Goal: Task Accomplishment & Management: Manage account settings

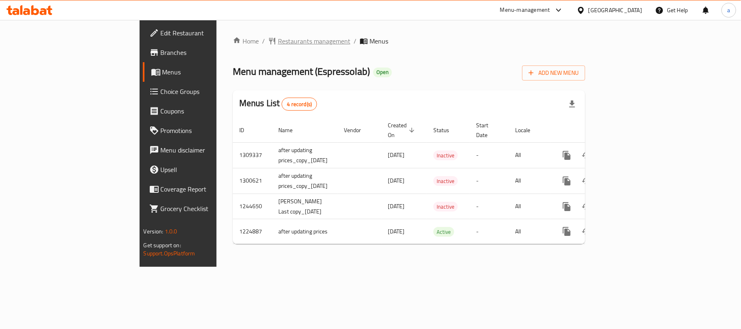
click at [278, 46] on span "Restaurants management" at bounding box center [314, 41] width 72 height 10
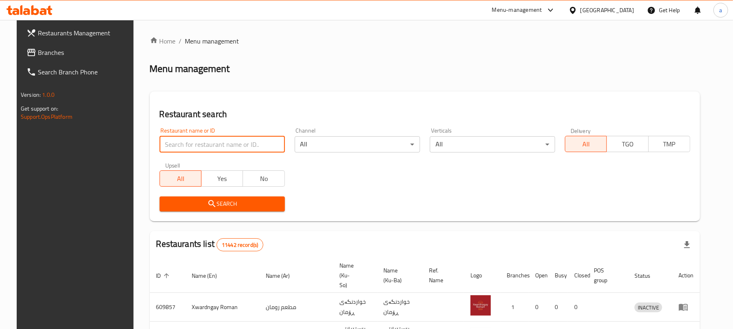
click at [204, 142] on input "search" at bounding box center [222, 144] width 125 height 16
paste input "Burger Khaldoun"
type input "Burger Khaldoun"
click button "Search" at bounding box center [222, 204] width 125 height 15
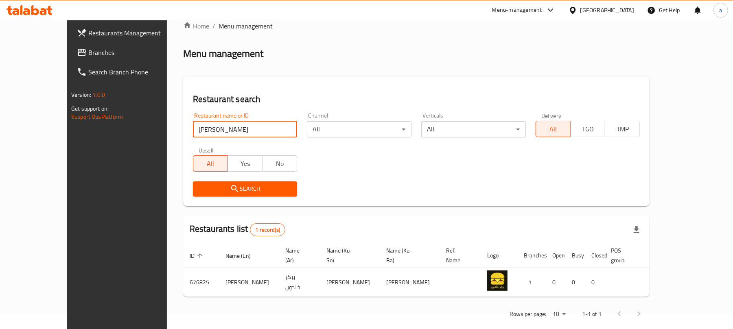
scroll to position [24, 0]
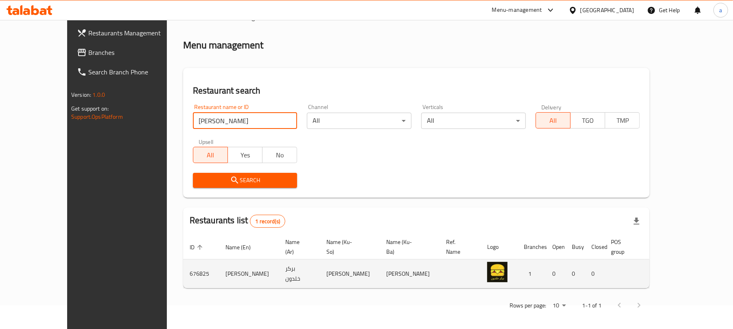
click at [702, 273] on icon "enhanced table" at bounding box center [701, 274] width 3 height 3
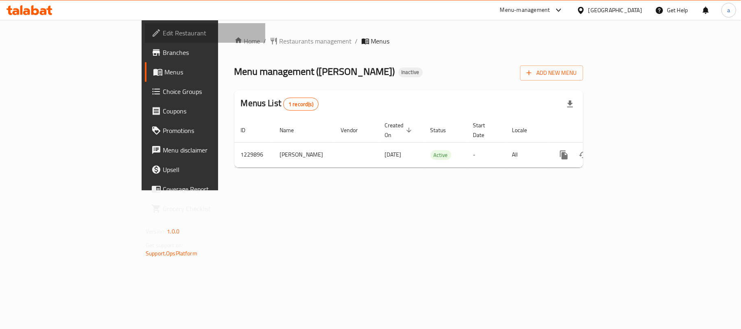
click at [163, 34] on span "Edit Restaurant" at bounding box center [211, 33] width 96 height 10
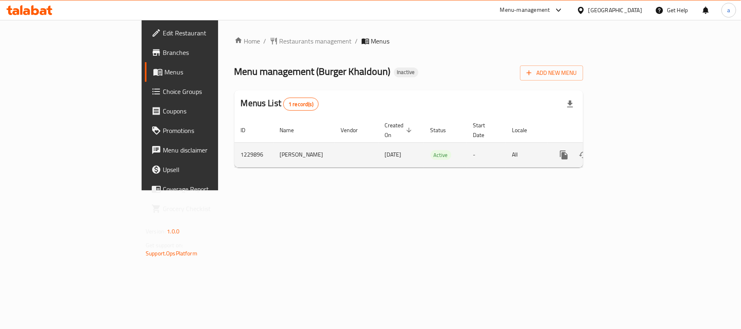
click at [626, 151] on icon "enhanced table" at bounding box center [622, 154] width 7 height 7
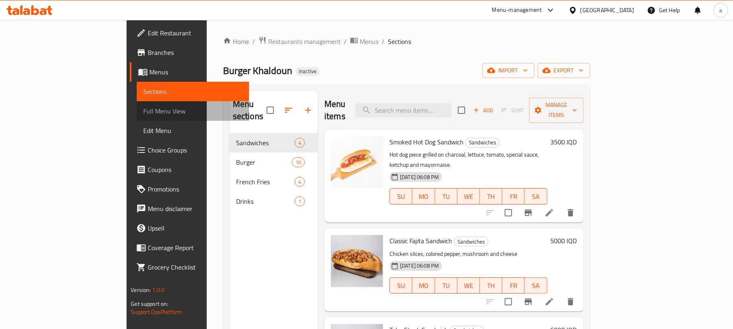
click at [143, 116] on span "Full Menu View" at bounding box center [192, 111] width 99 height 10
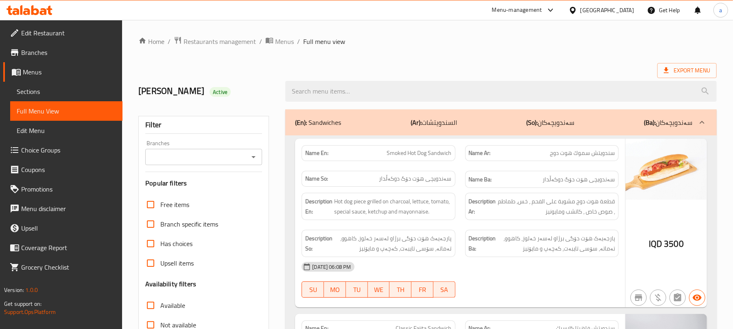
click at [249, 161] on icon "Open" at bounding box center [254, 157] width 10 height 10
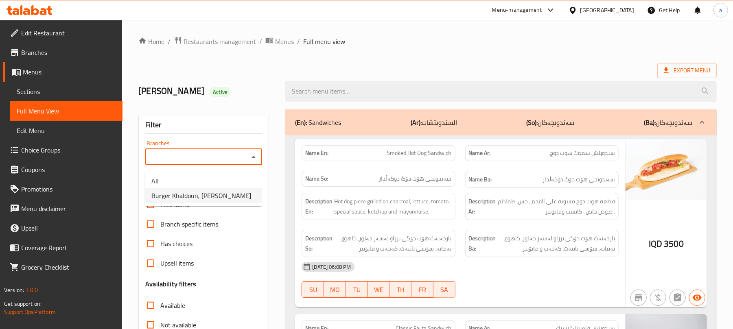
click at [212, 194] on span "Burger Khaldoun, [PERSON_NAME]" at bounding box center [201, 196] width 100 height 10
type input "Burger Khaldoun, [PERSON_NAME]"
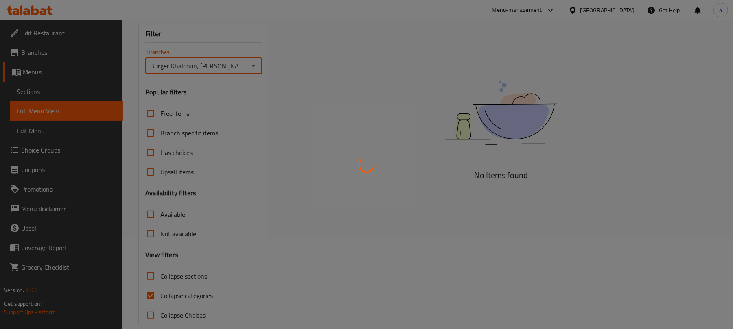
scroll to position [117, 0]
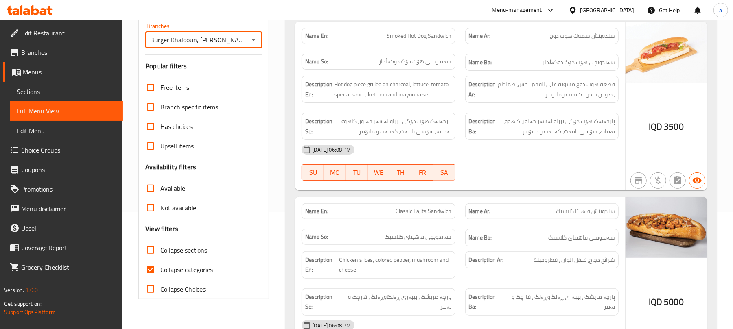
click at [155, 280] on input "Collapse categories" at bounding box center [151, 270] width 20 height 20
checkbox input "false"
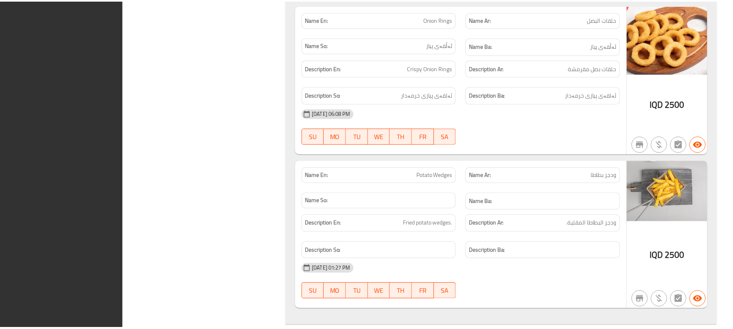
scroll to position [3185, 0]
